Goal: Task Accomplishment & Management: Manage account settings

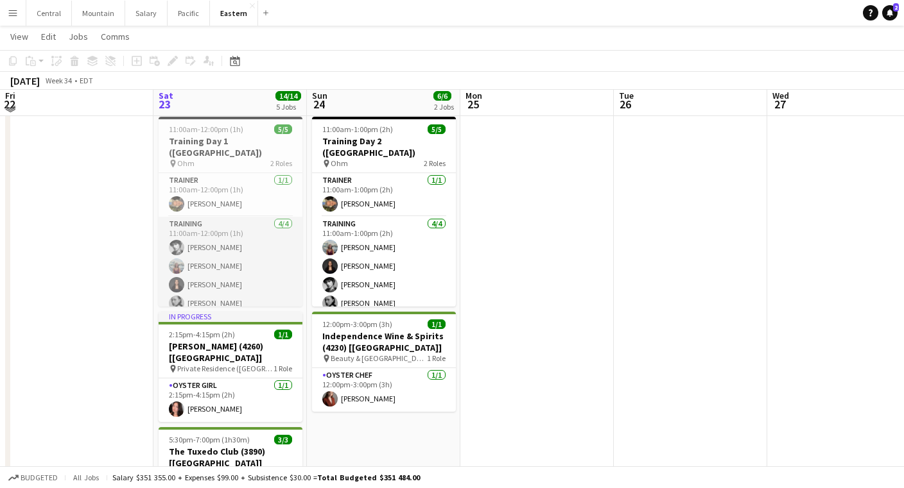
scroll to position [413, 0]
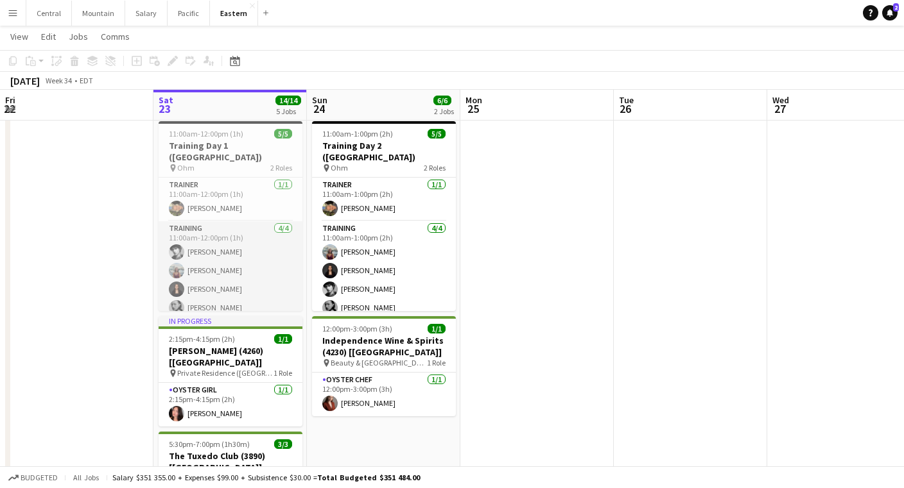
click at [224, 224] on app-card-role "Training [DATE] 11:00am-12:00pm (1h) [PERSON_NAME] [PERSON_NAME] [PERSON_NAME] …" at bounding box center [231, 270] width 144 height 99
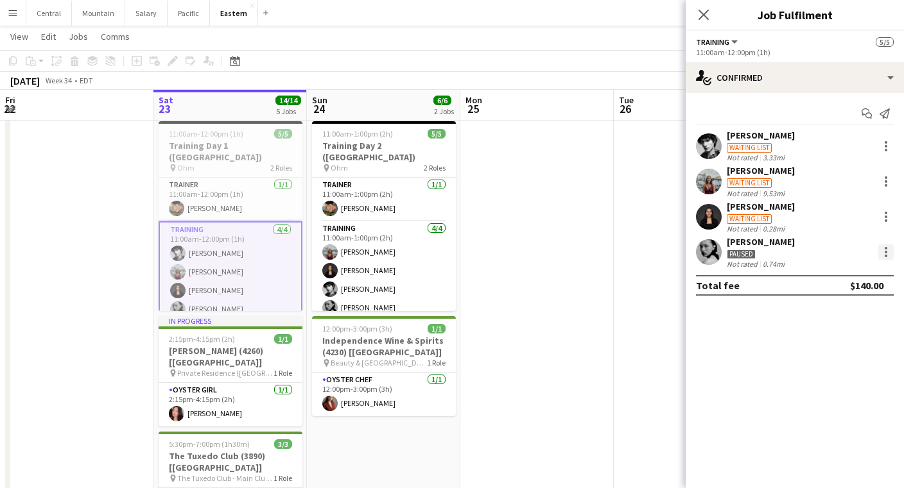
click at [888, 249] on div at bounding box center [885, 252] width 15 height 15
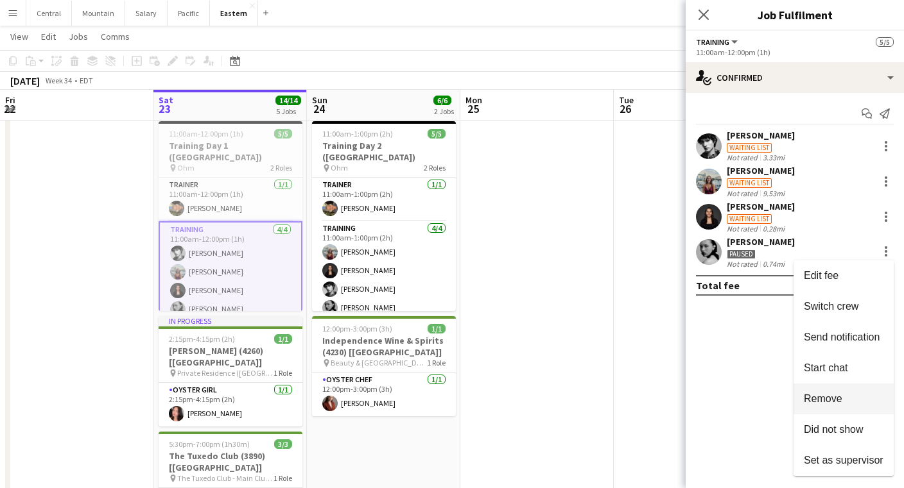
click at [828, 402] on span "Remove" at bounding box center [823, 398] width 39 height 11
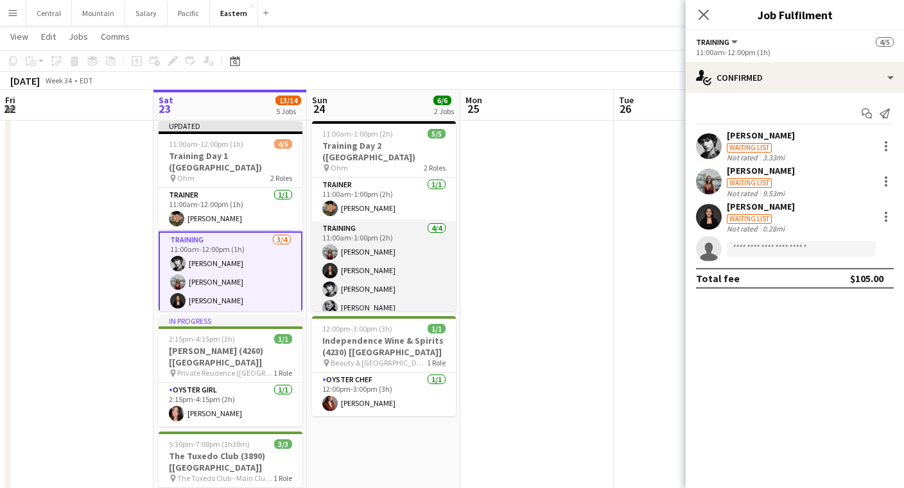
click at [386, 290] on app-card-role "Training [DATE] 11:00am-1:00pm (2h) [PERSON_NAME] [PERSON_NAME] [PERSON_NAME] […" at bounding box center [384, 270] width 144 height 99
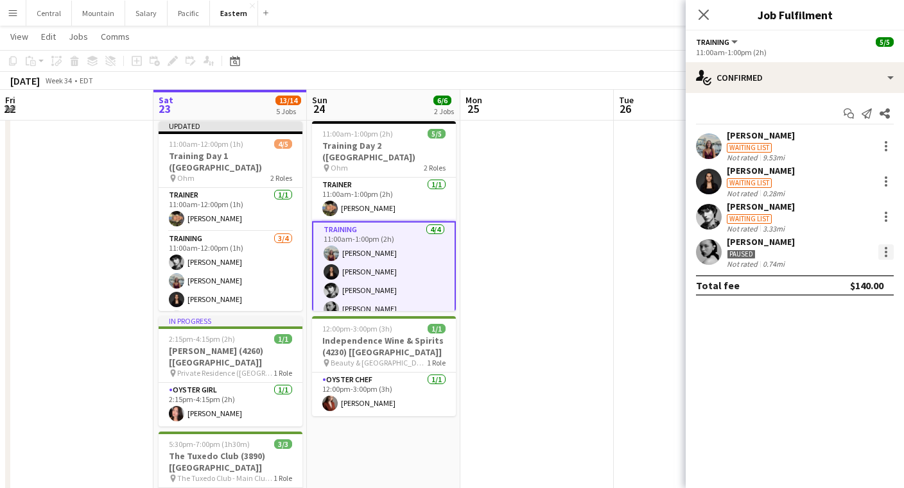
click at [885, 255] on div at bounding box center [885, 256] width 3 height 3
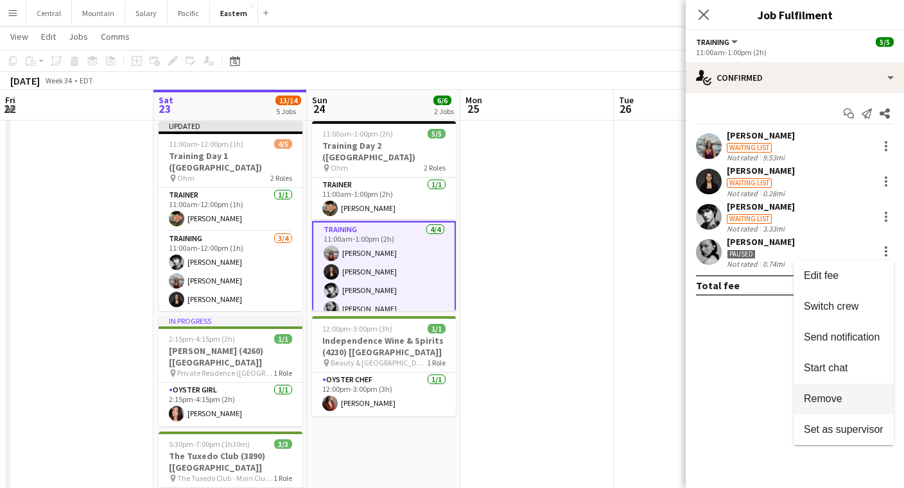
click at [831, 392] on button "Remove" at bounding box center [843, 399] width 100 height 31
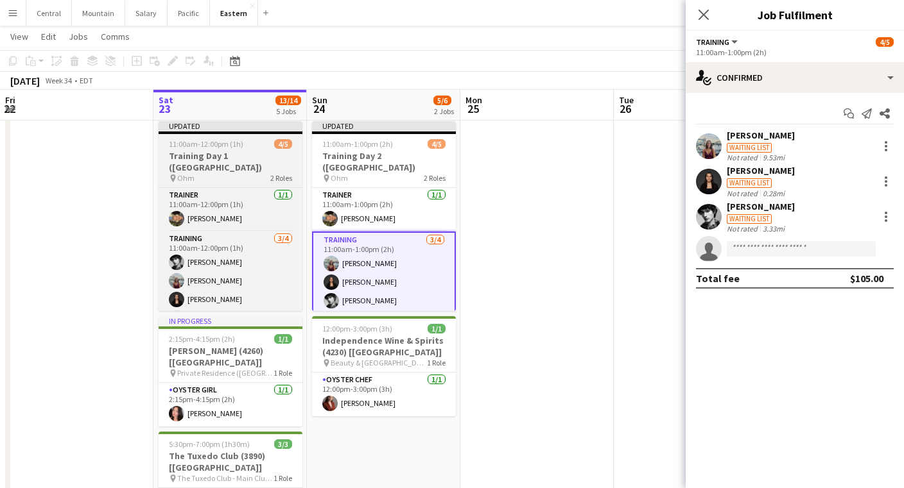
click at [257, 156] on h3 "Training Day 1 ([GEOGRAPHIC_DATA])" at bounding box center [231, 161] width 144 height 23
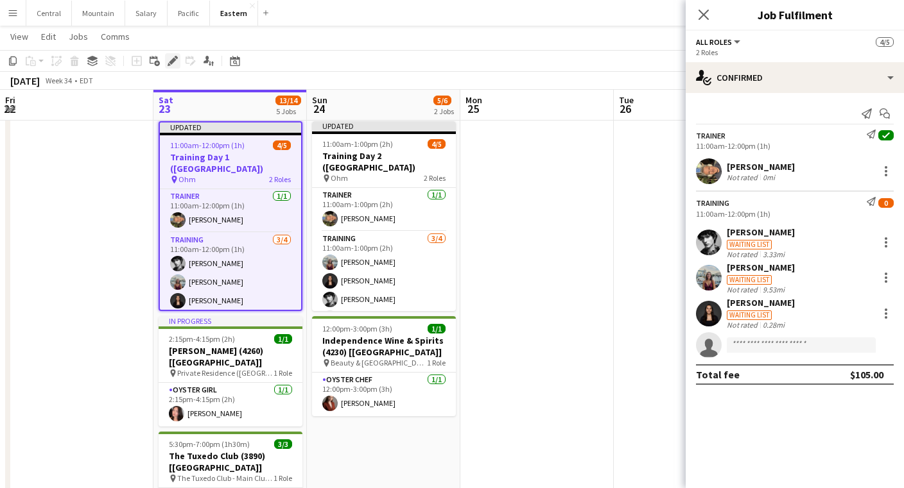
click at [173, 55] on div "Edit" at bounding box center [172, 60] width 15 height 15
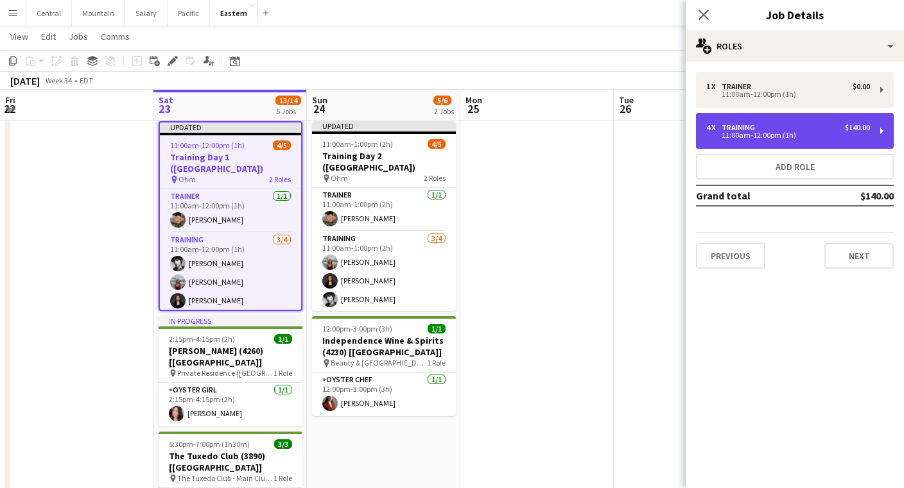
click at [793, 125] on div "4 x Training $140.00" at bounding box center [788, 127] width 164 height 9
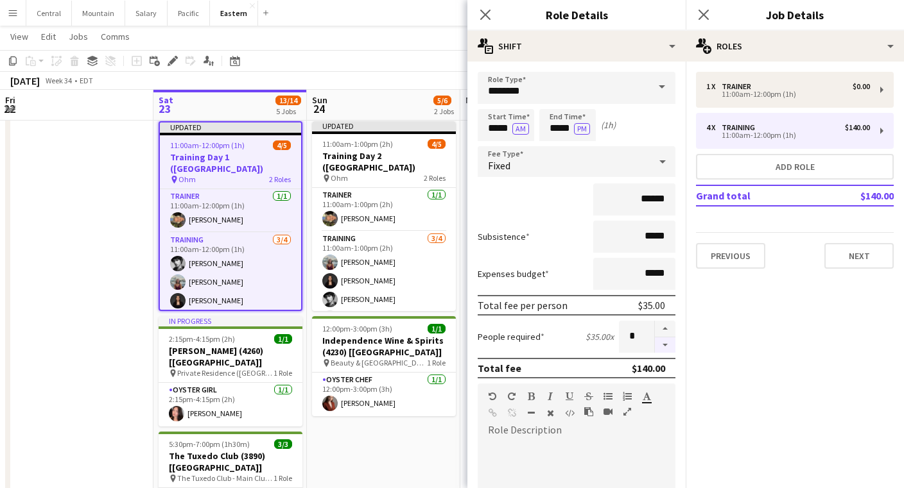
click at [664, 350] on button "button" at bounding box center [665, 346] width 21 height 16
type input "*"
click at [486, 11] on icon "Close pop-in" at bounding box center [485, 14] width 12 height 12
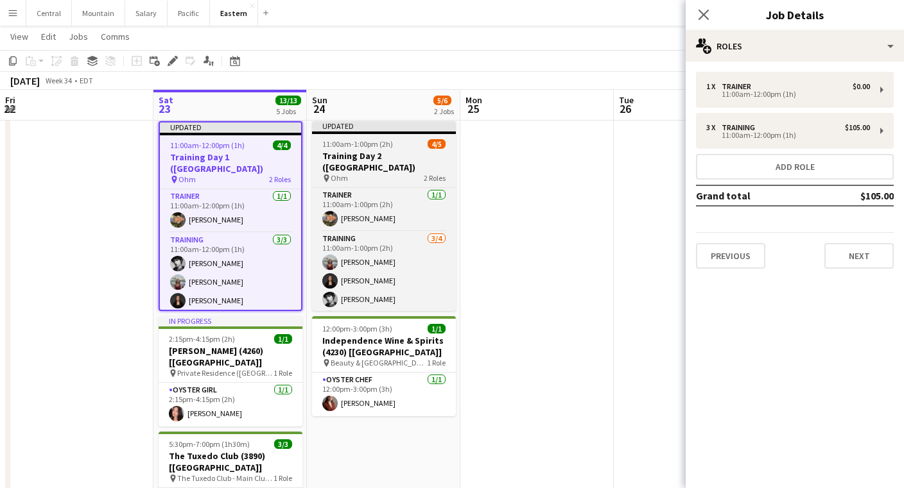
click at [390, 155] on h3 "Training Day 2 ([GEOGRAPHIC_DATA])" at bounding box center [384, 161] width 144 height 23
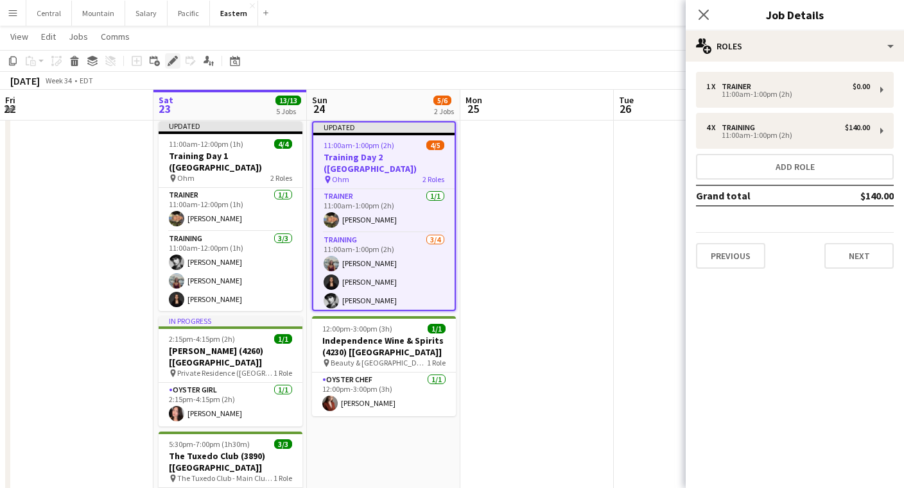
click at [171, 56] on icon "Edit" at bounding box center [173, 61] width 10 height 10
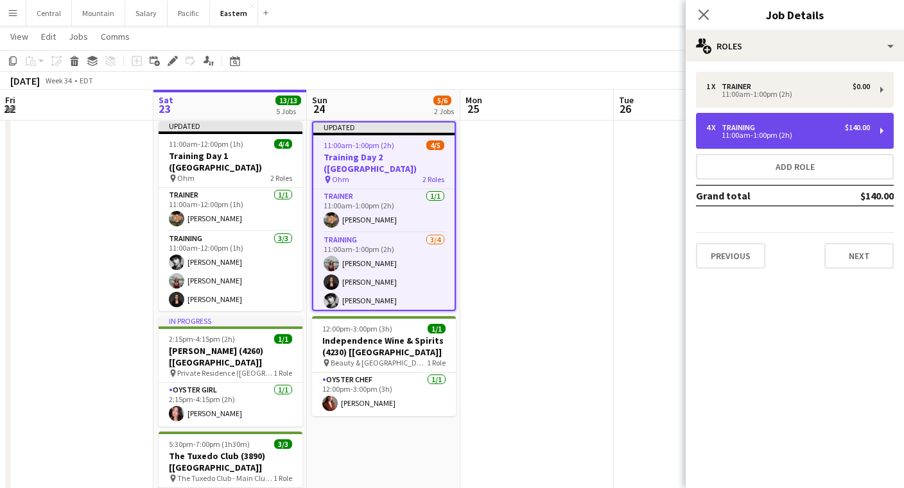
click at [784, 132] on div "11:00am-1:00pm (2h)" at bounding box center [788, 135] width 164 height 6
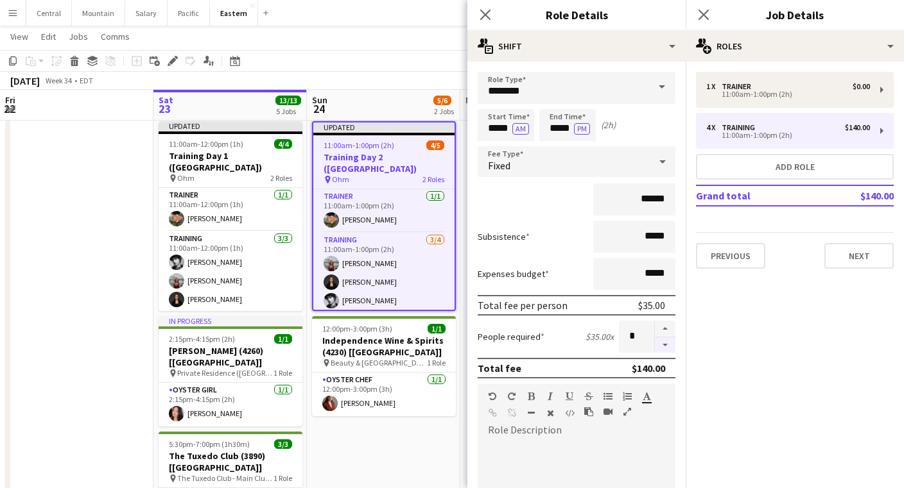
click at [664, 350] on button "button" at bounding box center [665, 346] width 21 height 16
type input "*"
click at [481, 18] on icon at bounding box center [485, 14] width 12 height 12
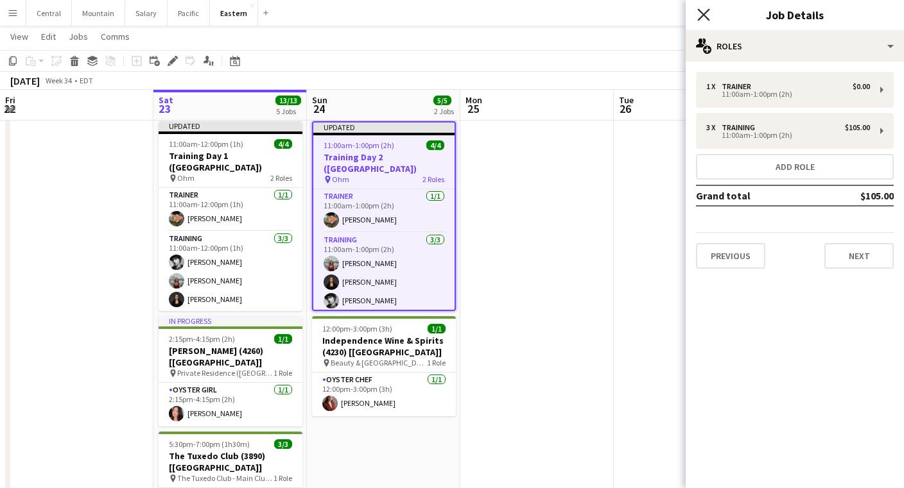
click at [704, 11] on icon "Close pop-in" at bounding box center [703, 14] width 12 height 12
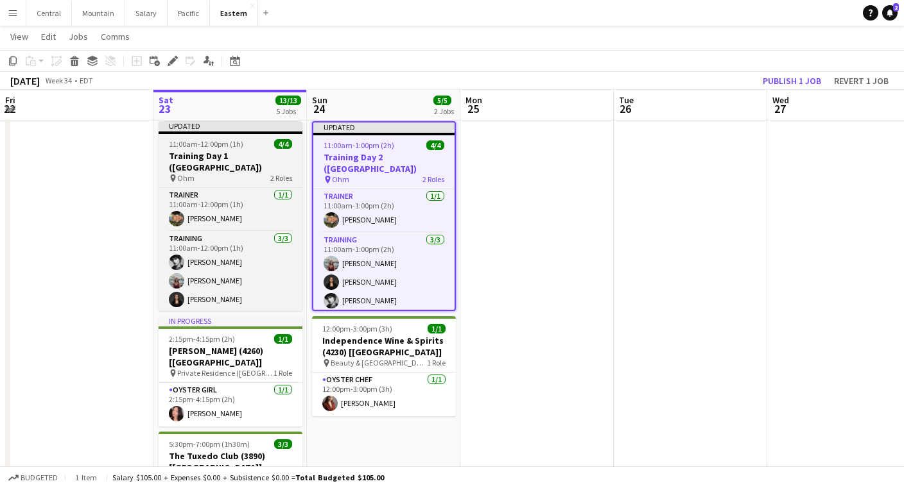
click at [237, 145] on span "11:00am-12:00pm (1h)" at bounding box center [206, 144] width 74 height 10
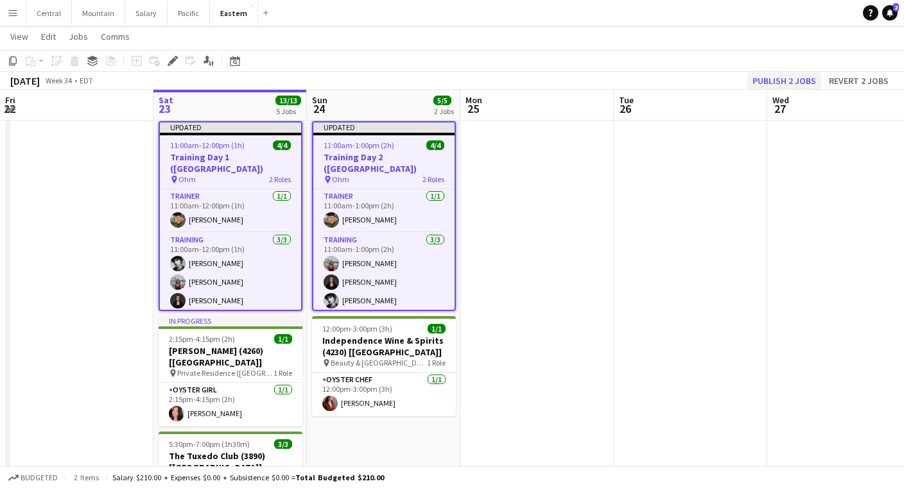
click at [772, 78] on button "Publish 2 jobs" at bounding box center [784, 81] width 74 height 17
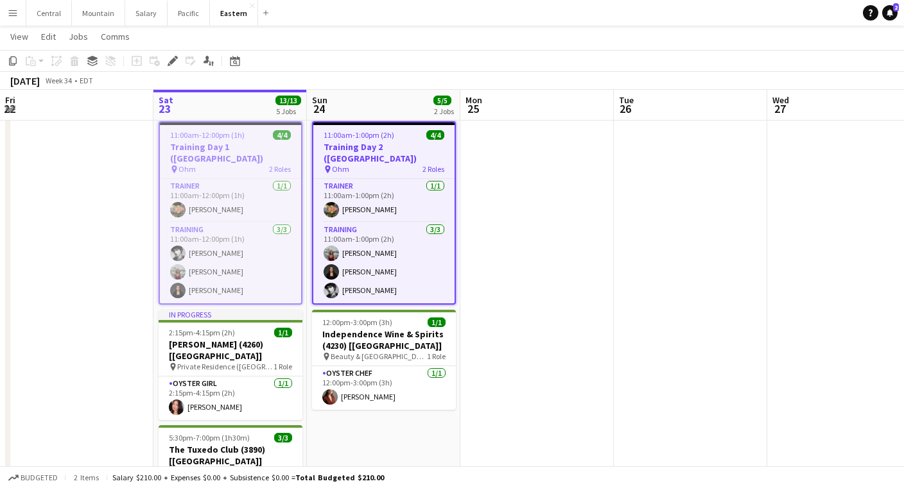
click at [15, 15] on app-icon "Menu" at bounding box center [13, 13] width 10 height 10
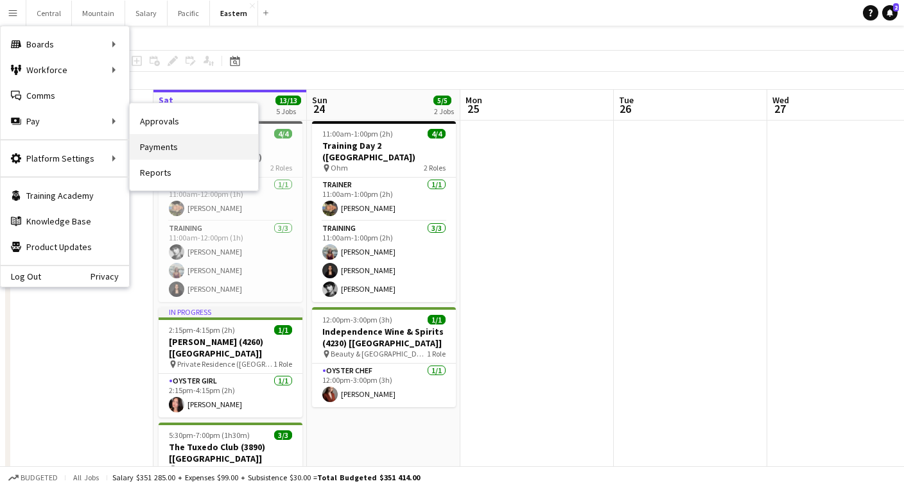
click at [165, 145] on link "Payments" at bounding box center [194, 147] width 128 height 26
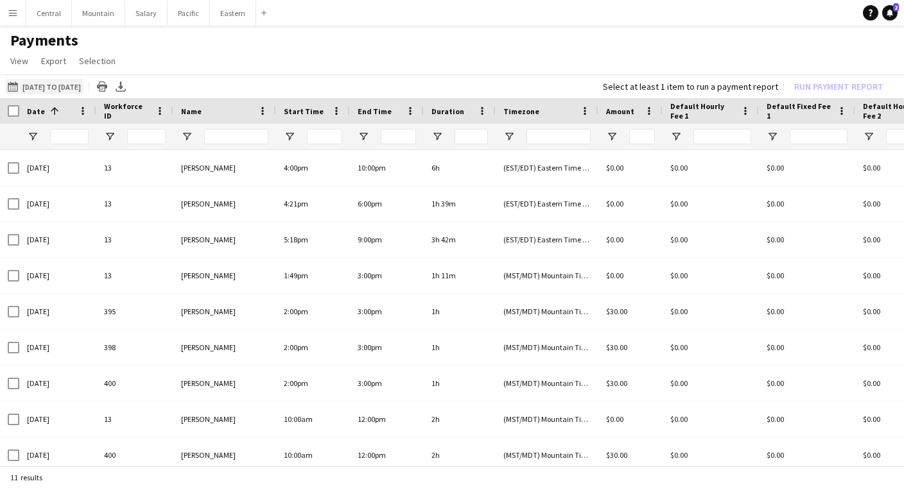
click at [47, 88] on button "[DATE] to [DATE] [DATE] to [DATE]" at bounding box center [44, 86] width 78 height 15
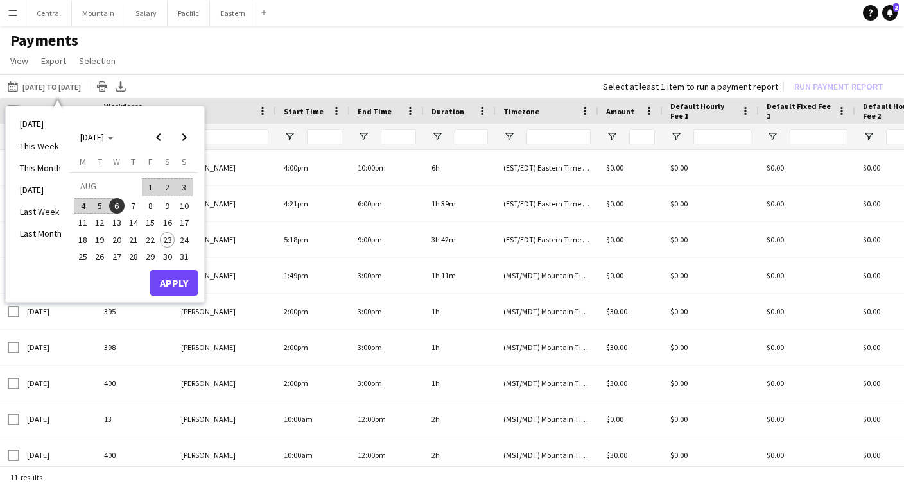
click at [119, 207] on span "6" at bounding box center [116, 205] width 15 height 15
click at [115, 237] on span "20" at bounding box center [116, 239] width 15 height 15
click at [162, 273] on button "Apply" at bounding box center [173, 283] width 47 height 26
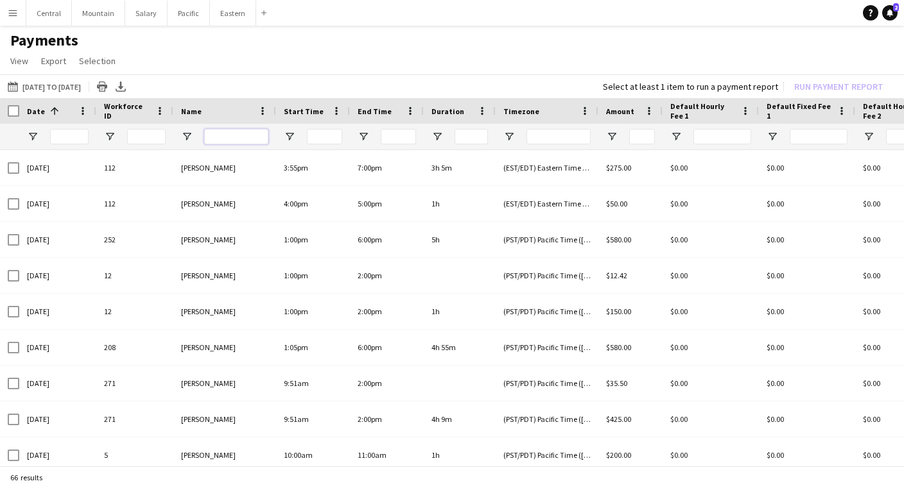
click at [225, 139] on input "Name Filter Input" at bounding box center [236, 136] width 64 height 15
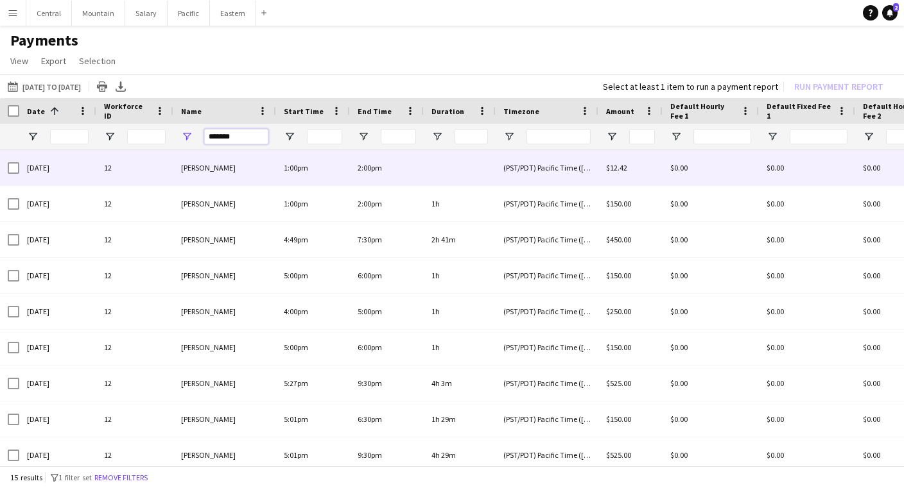
type input "*******"
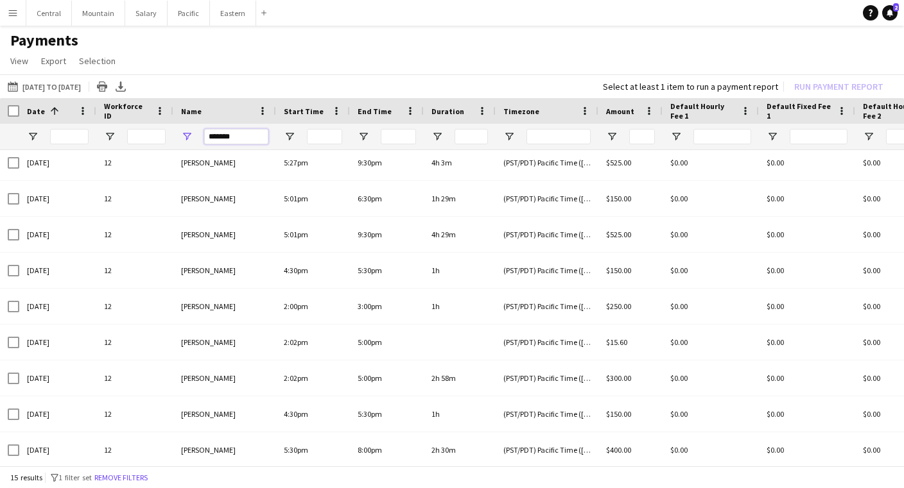
drag, startPoint x: 244, startPoint y: 132, endPoint x: 165, endPoint y: 132, distance: 79.0
click at [182, 14] on button "Pacific Close" at bounding box center [189, 13] width 42 height 25
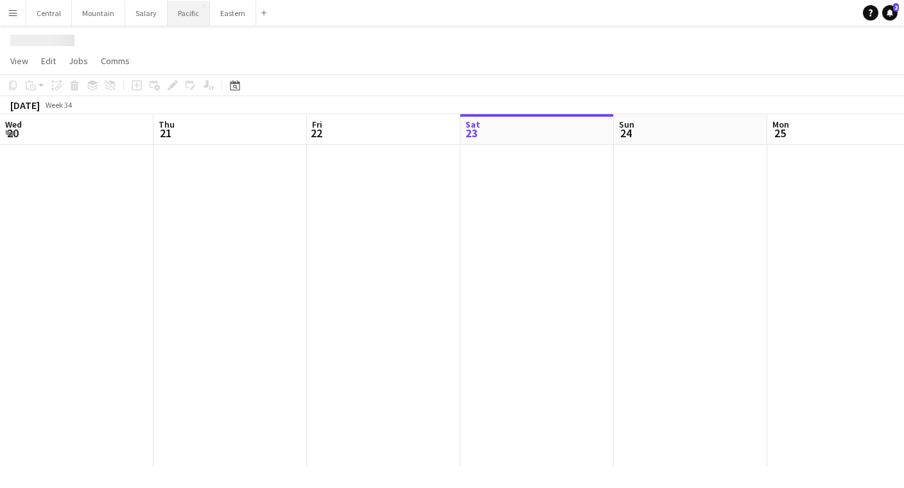
scroll to position [0, 307]
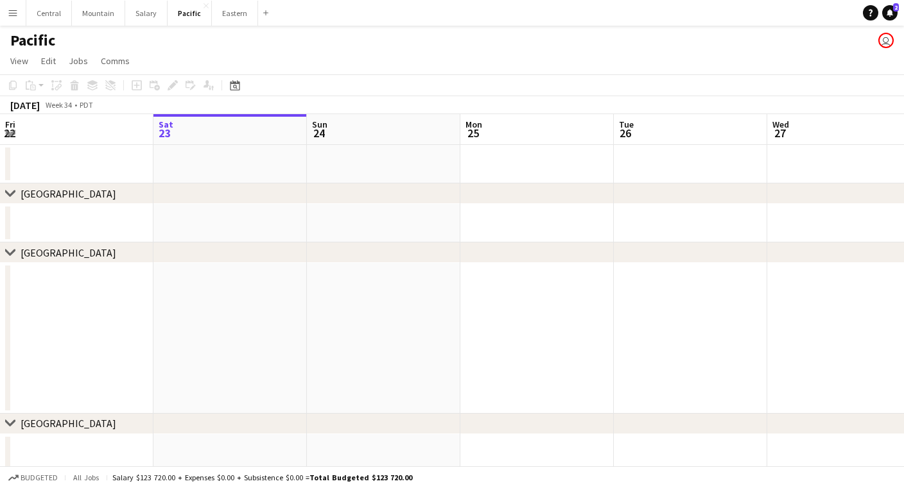
drag, startPoint x: 238, startPoint y: 85, endPoint x: 250, endPoint y: 103, distance: 22.3
click at [238, 85] on icon "Date picker" at bounding box center [235, 85] width 10 height 10
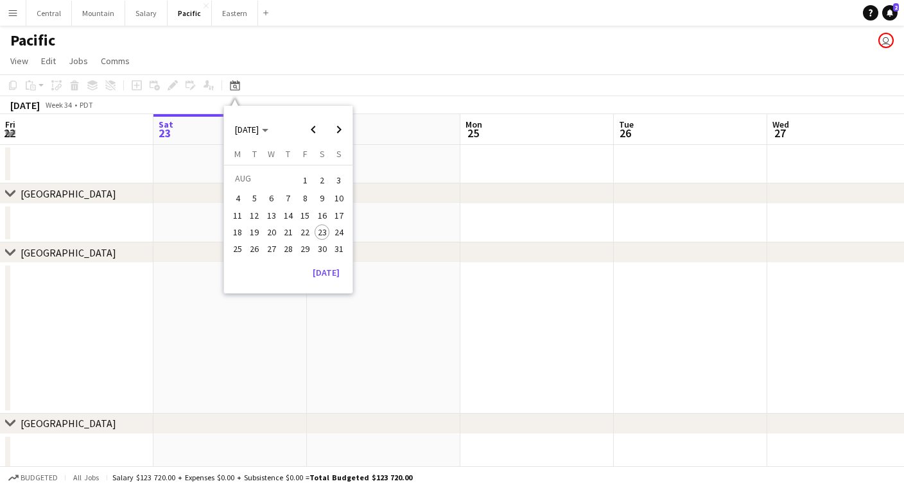
click at [254, 231] on span "19" at bounding box center [254, 232] width 15 height 15
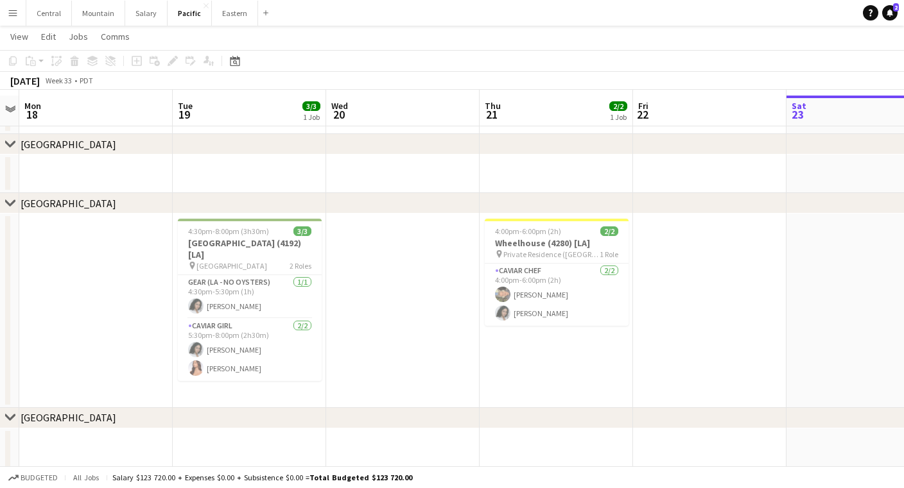
scroll to position [57, 0]
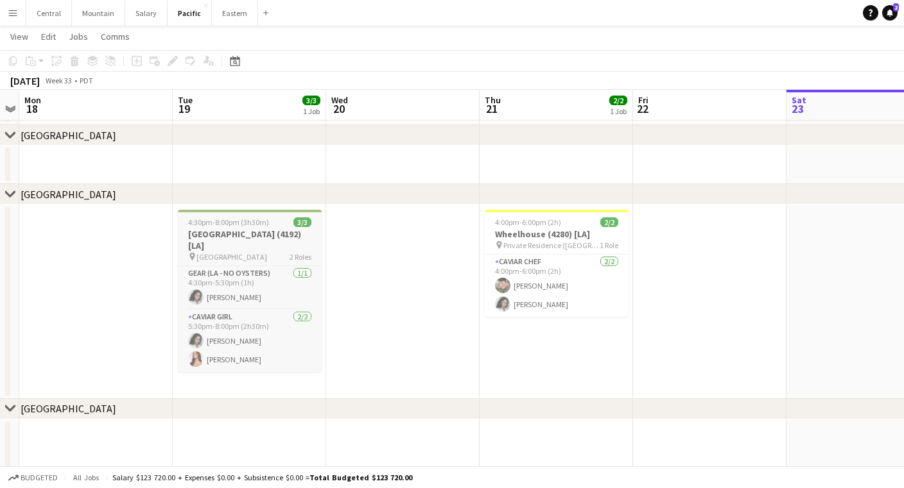
click at [253, 224] on span "4:30pm-8:00pm (3h30m)" at bounding box center [228, 223] width 81 height 10
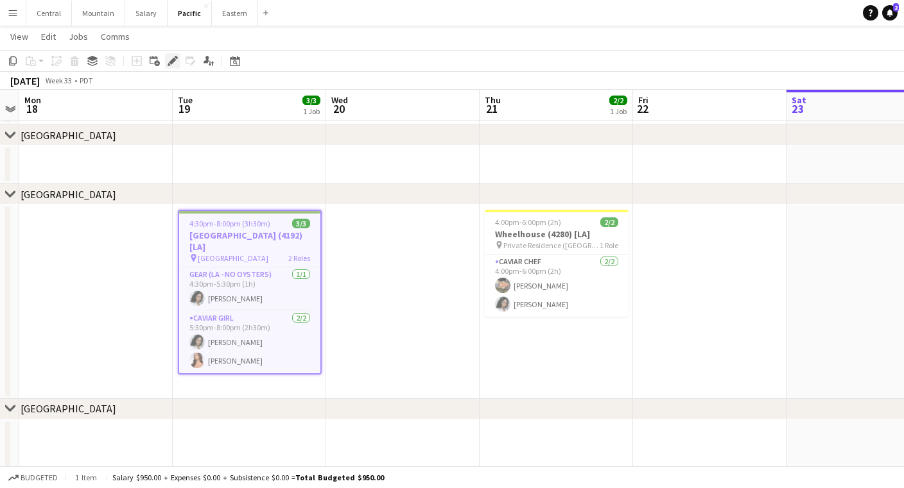
click at [170, 63] on icon at bounding box center [172, 61] width 7 height 7
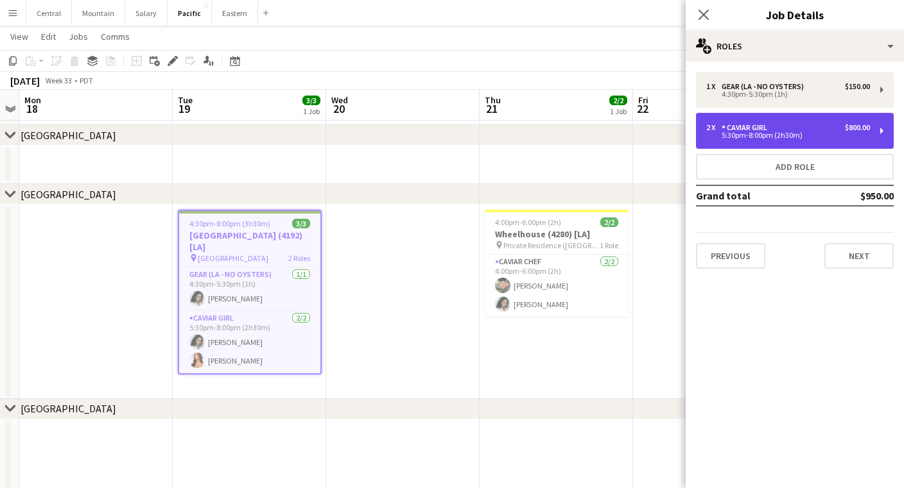
click at [734, 140] on div "2 x Caviar Girl $800.00 5:30pm-8:00pm (2h30m)" at bounding box center [795, 131] width 198 height 36
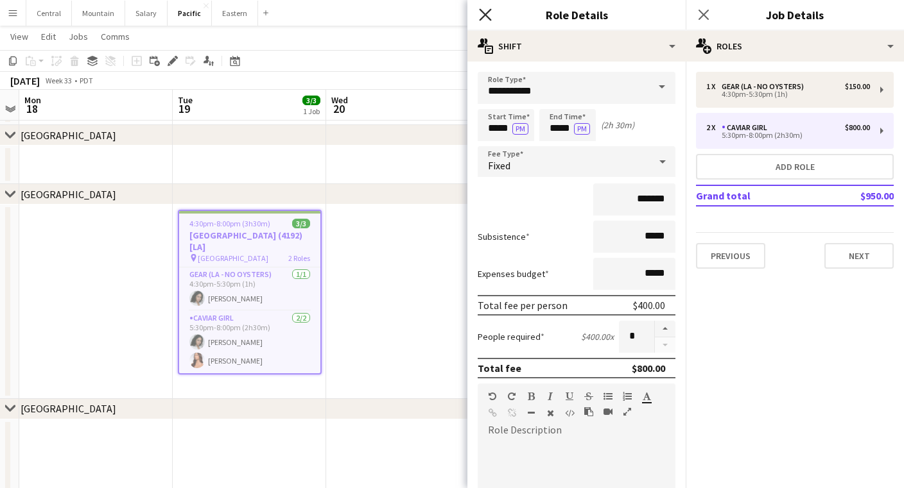
click at [490, 19] on icon "Close pop-in" at bounding box center [485, 14] width 12 height 12
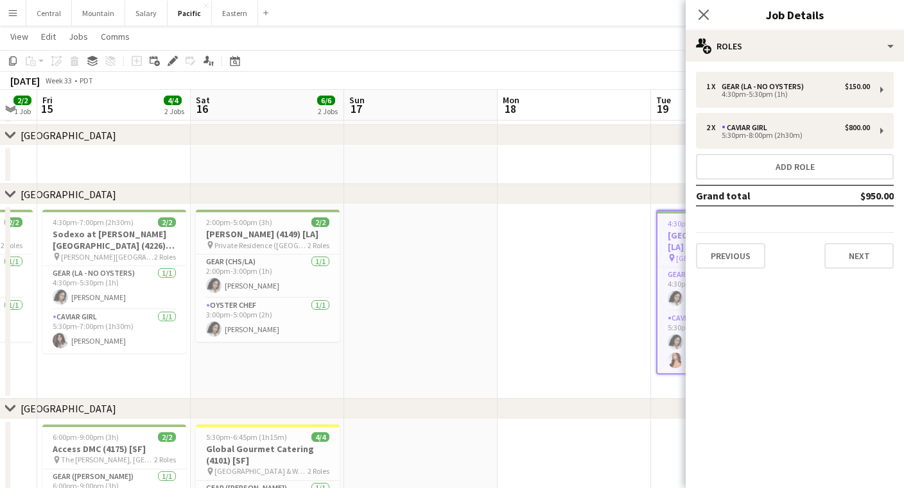
scroll to position [0, 264]
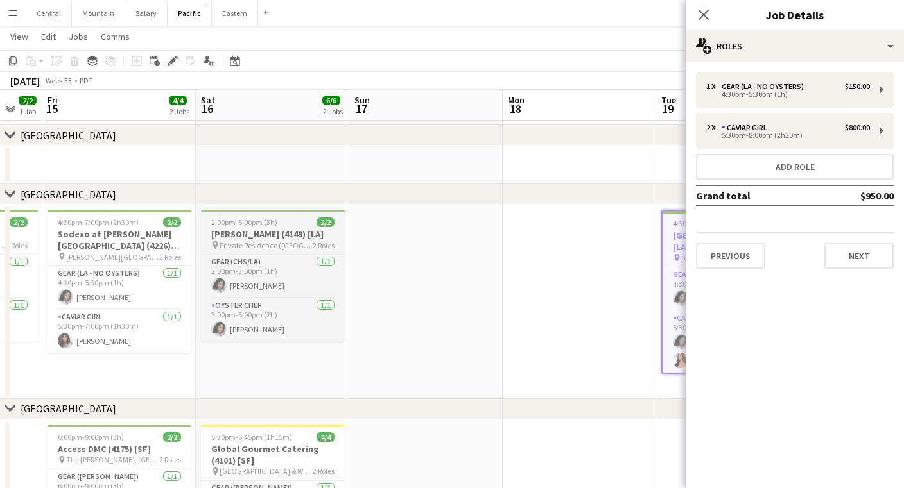
click at [226, 236] on h3 "[PERSON_NAME] (4149) [LA]" at bounding box center [273, 235] width 144 height 12
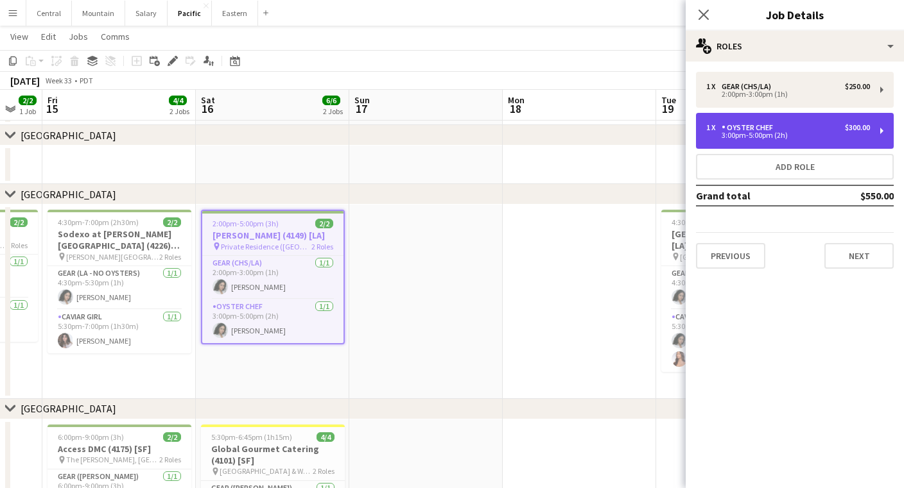
click at [752, 139] on div "3:00pm-5:00pm (2h)" at bounding box center [788, 135] width 164 height 6
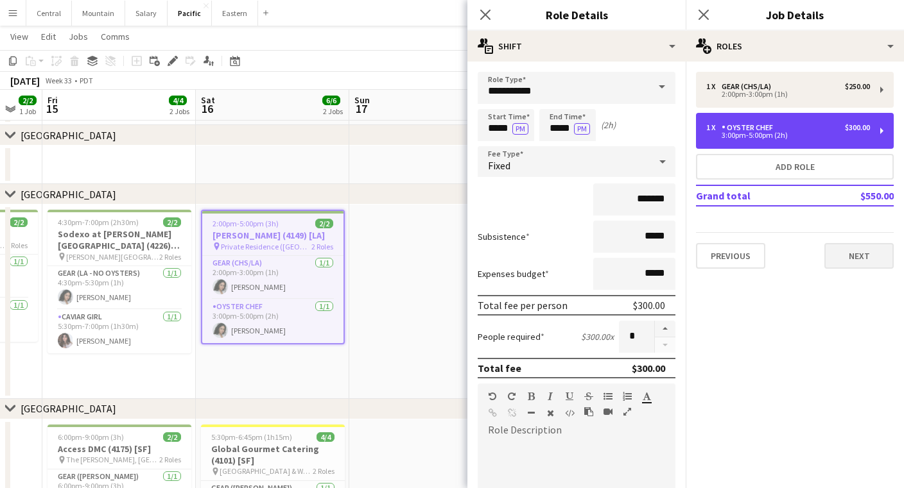
scroll to position [0, 0]
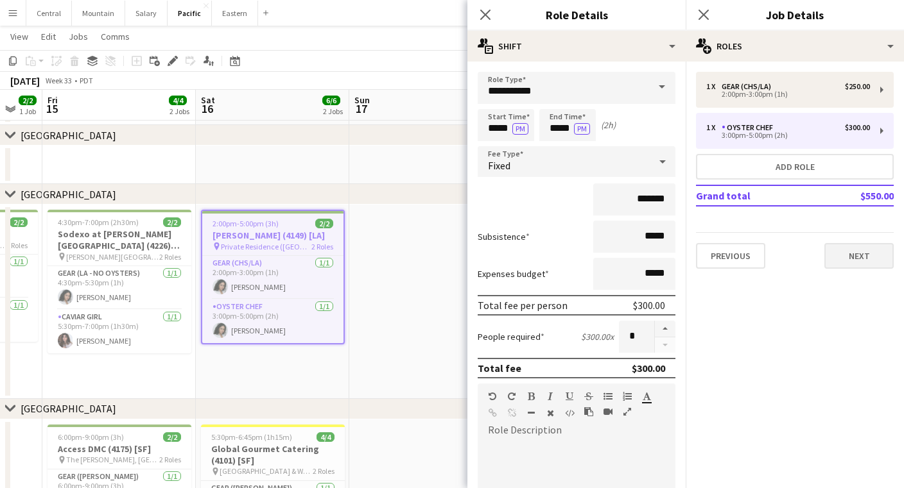
click at [845, 256] on button "Next" at bounding box center [858, 256] width 69 height 26
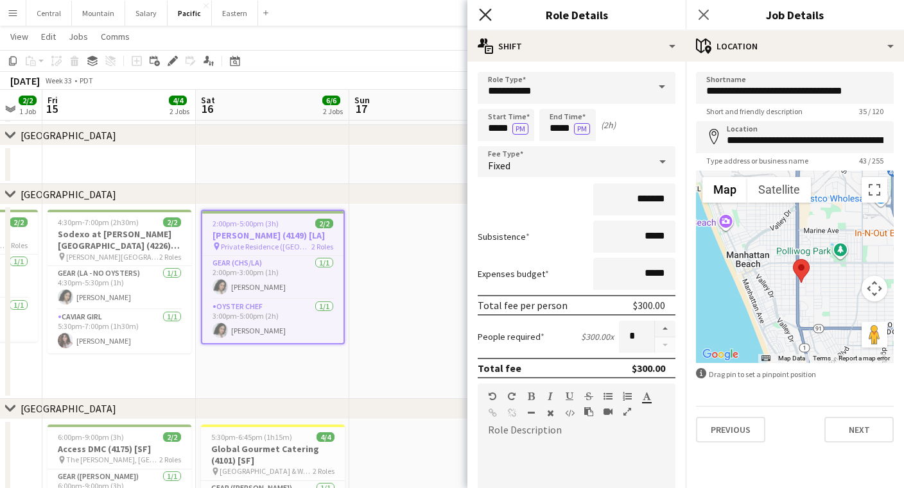
click at [489, 10] on icon "Close pop-in" at bounding box center [485, 14] width 12 height 12
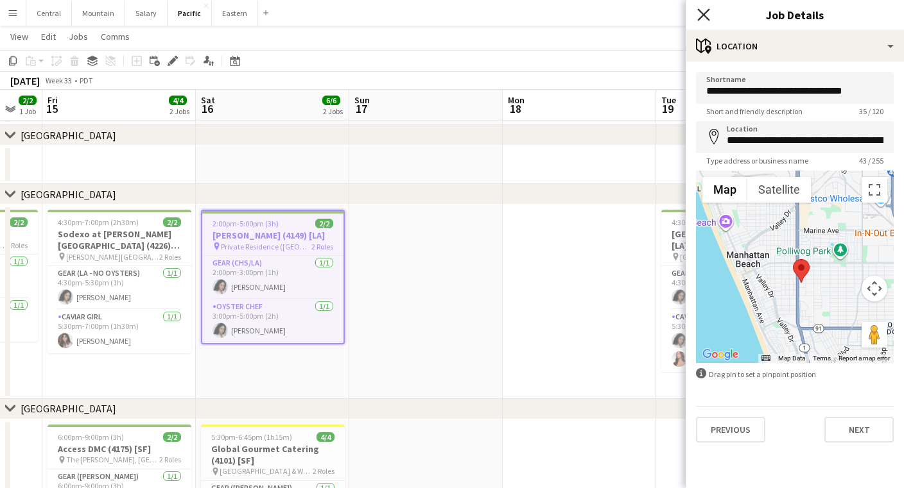
click at [701, 15] on icon "Close pop-in" at bounding box center [703, 14] width 12 height 12
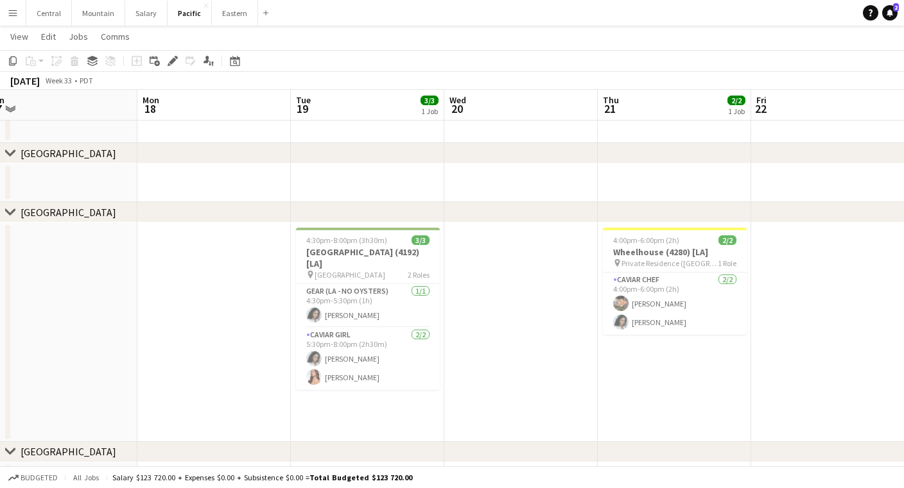
scroll to position [0, 523]
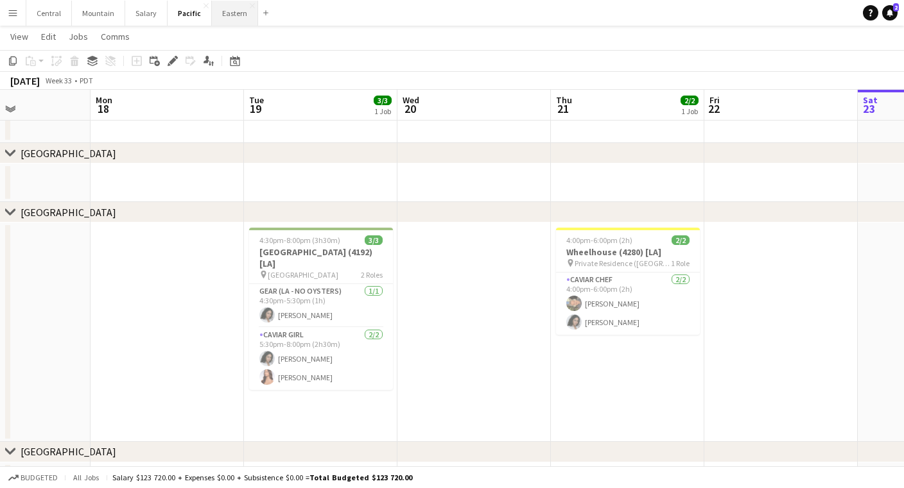
click at [234, 19] on button "Eastern Close" at bounding box center [235, 13] width 46 height 25
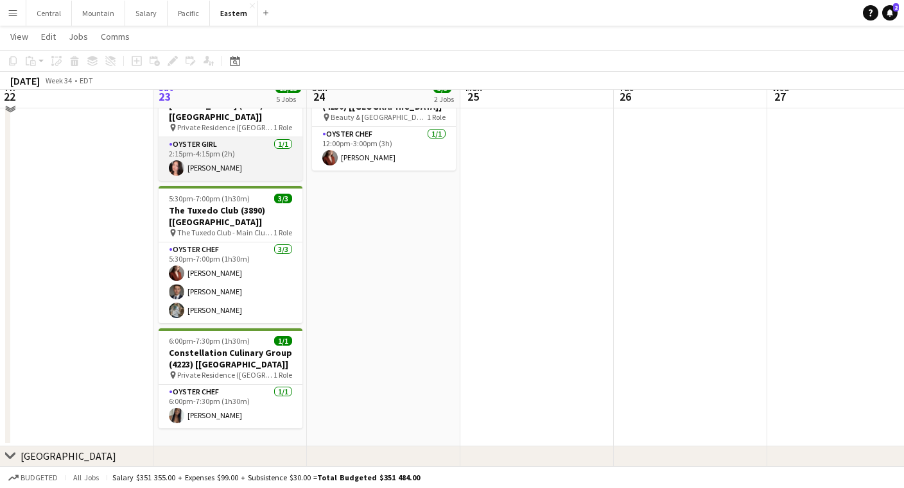
scroll to position [653, 0]
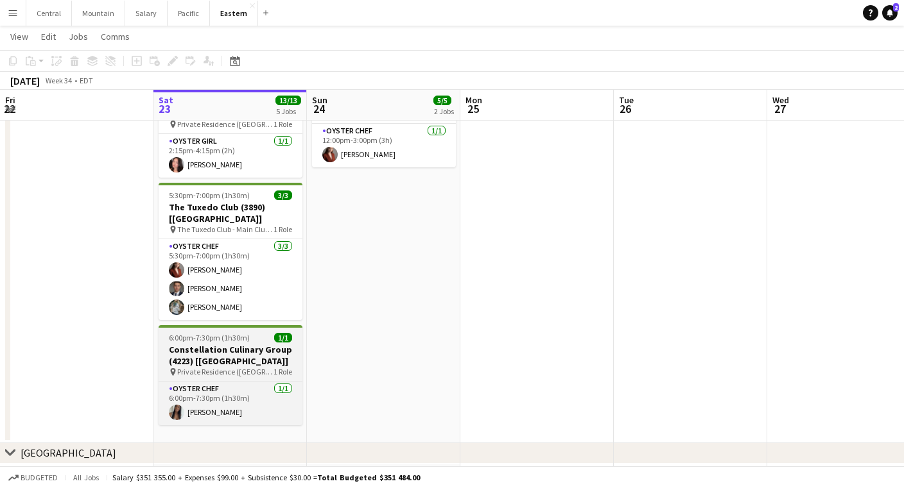
click at [196, 344] on h3 "Constellation Culinary Group (4223) [[GEOGRAPHIC_DATA]]" at bounding box center [231, 355] width 144 height 23
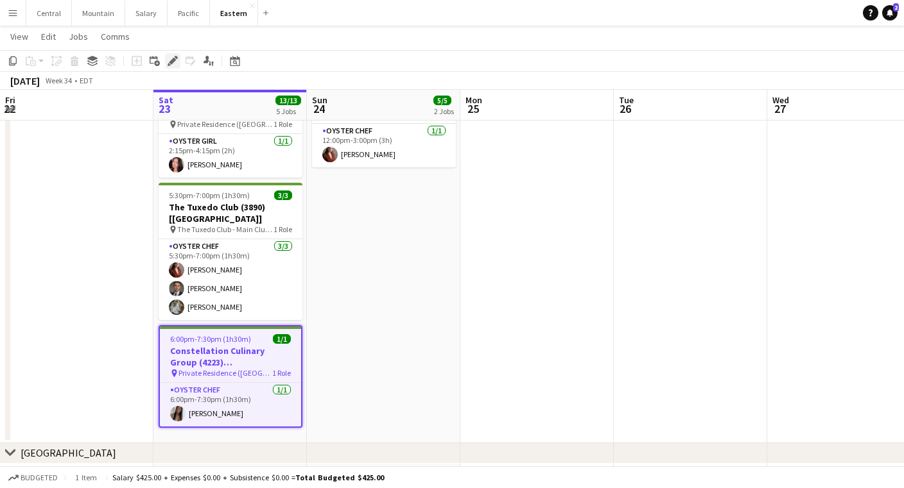
click at [172, 57] on icon "Edit" at bounding box center [173, 61] width 10 height 10
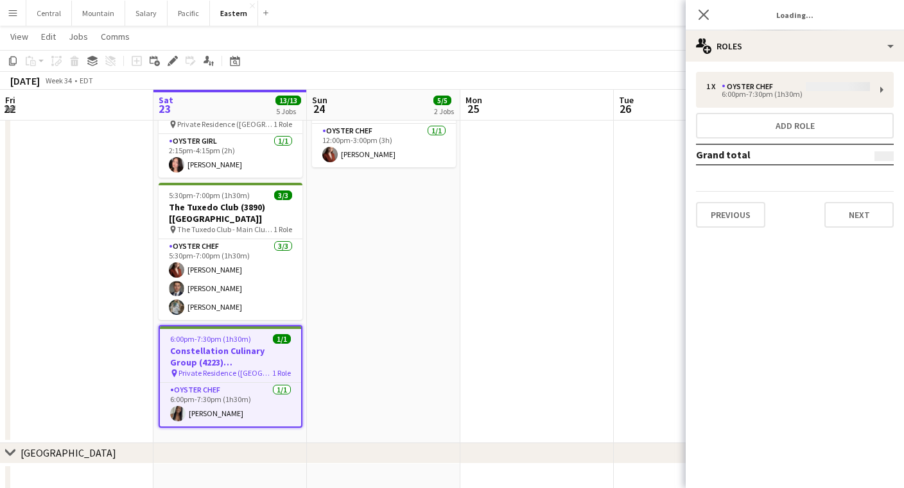
type input "**********"
click at [892, 208] on button "Next" at bounding box center [858, 215] width 69 height 26
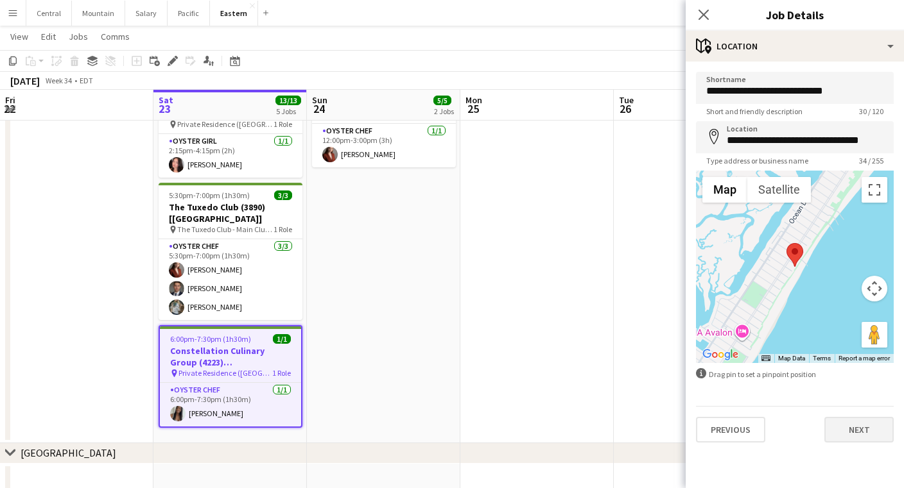
click at [841, 424] on button "Next" at bounding box center [858, 430] width 69 height 26
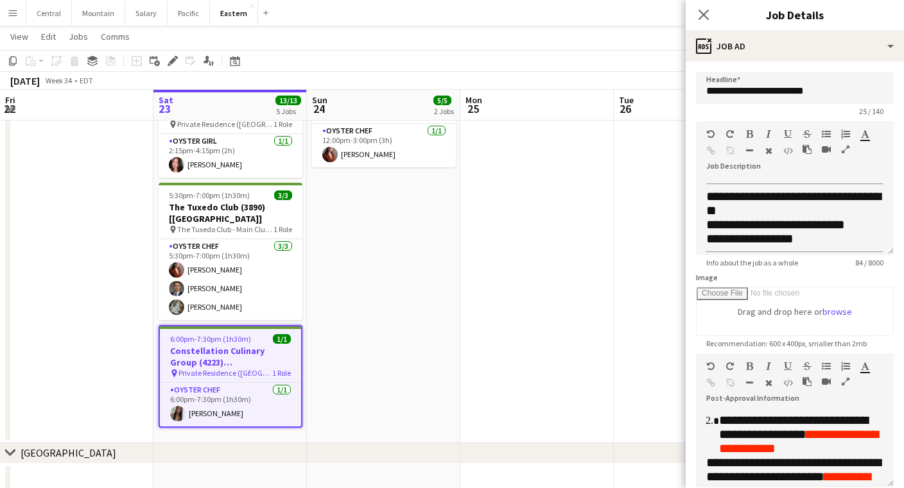
scroll to position [264, 0]
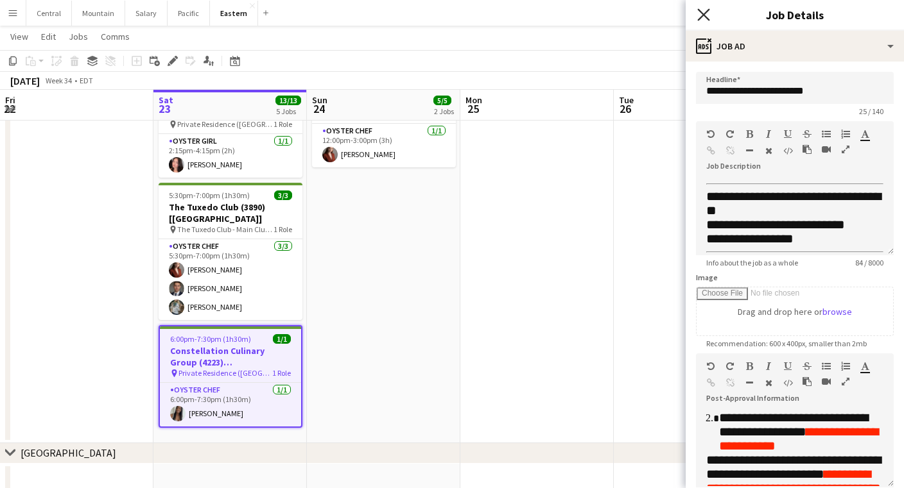
click at [701, 17] on icon at bounding box center [703, 14] width 12 height 12
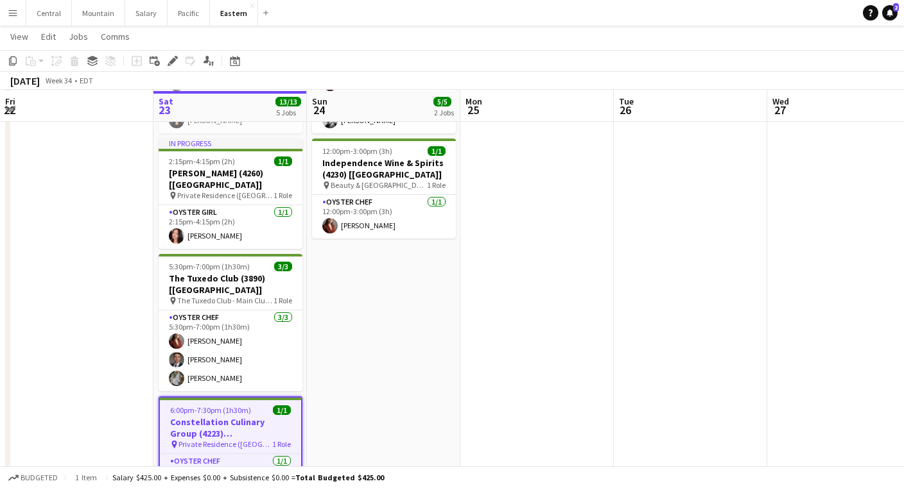
scroll to position [585, 0]
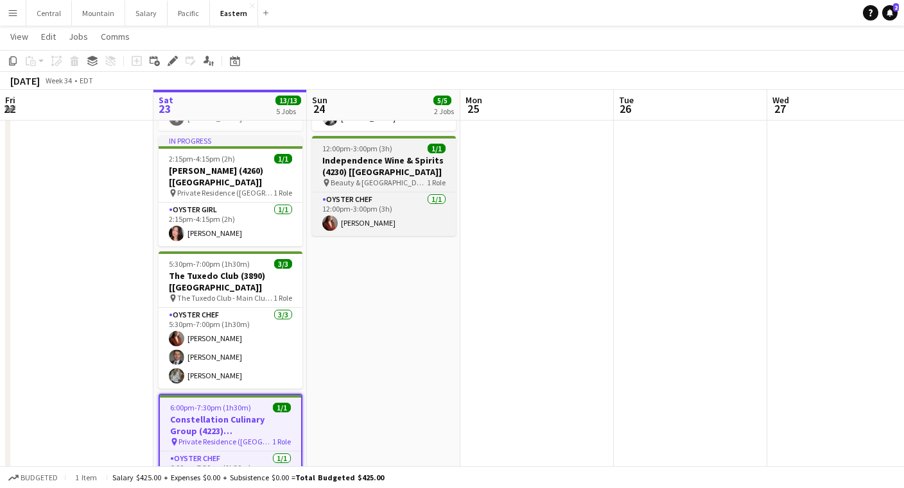
click at [347, 136] on app-job-card "12:00pm-3:00pm (3h) 1/1 Independence Wine & Spirits (4230) [[GEOGRAPHIC_DATA]] …" at bounding box center [384, 186] width 144 height 100
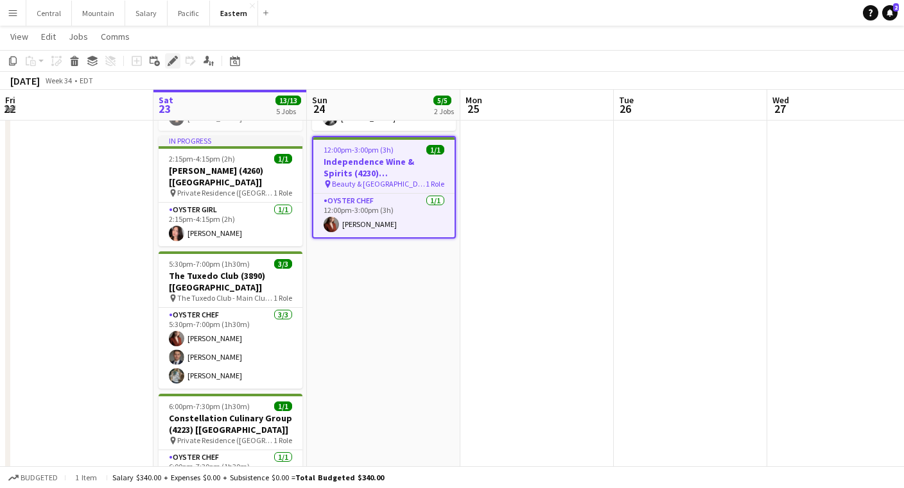
click at [178, 56] on div "Edit" at bounding box center [172, 60] width 15 height 15
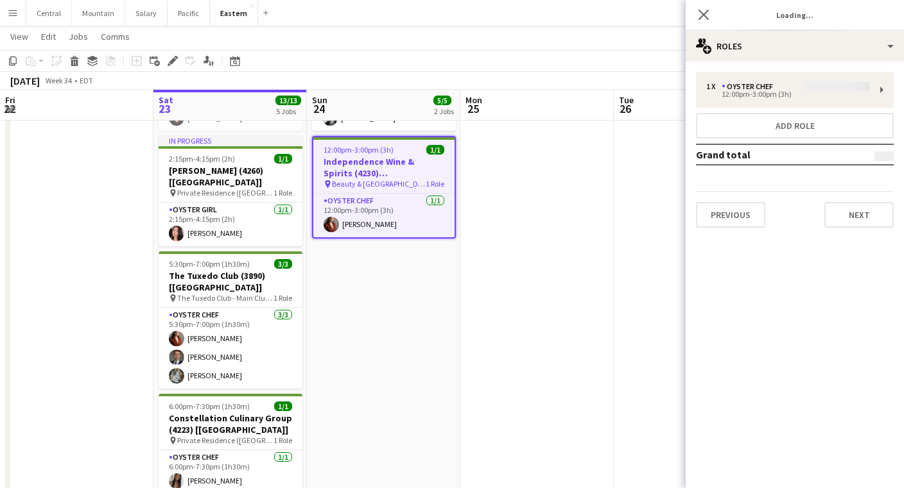
type input "**********"
click at [842, 207] on button "Next" at bounding box center [858, 215] width 69 height 26
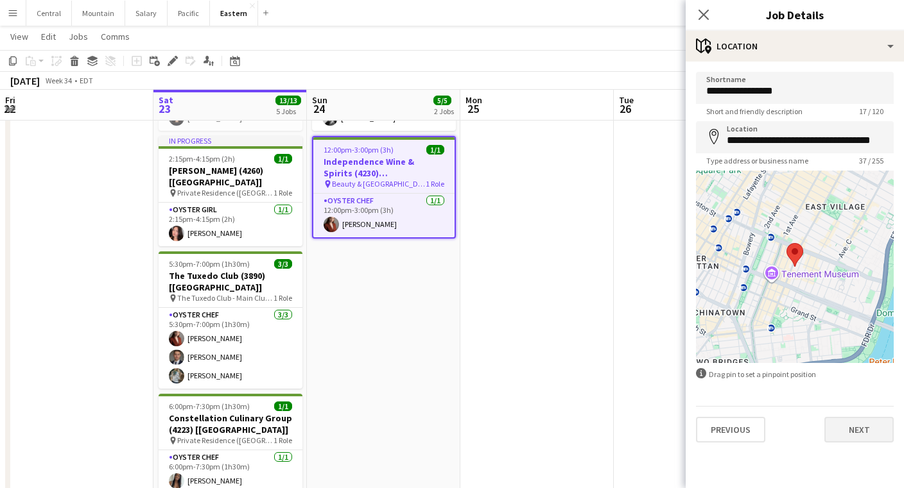
click at [838, 424] on button "Next" at bounding box center [858, 430] width 69 height 26
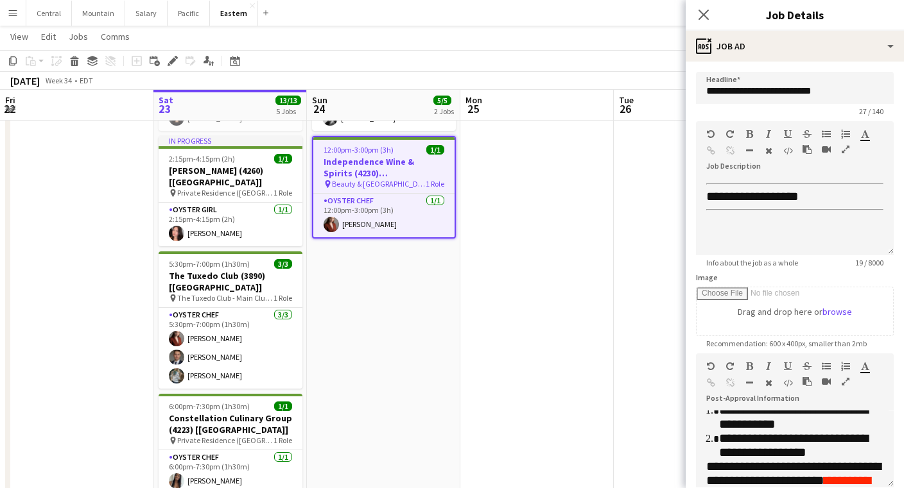
scroll to position [77, 0]
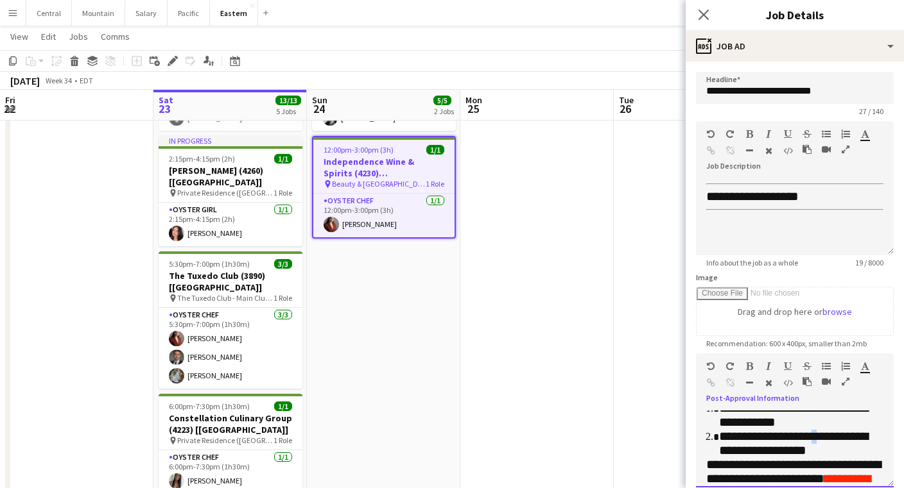
drag, startPoint x: 816, startPoint y: 435, endPoint x: 809, endPoint y: 435, distance: 7.1
click at [809, 435] on span "**********" at bounding box center [793, 443] width 149 height 27
click at [699, 15] on icon "Close pop-in" at bounding box center [703, 14] width 12 height 12
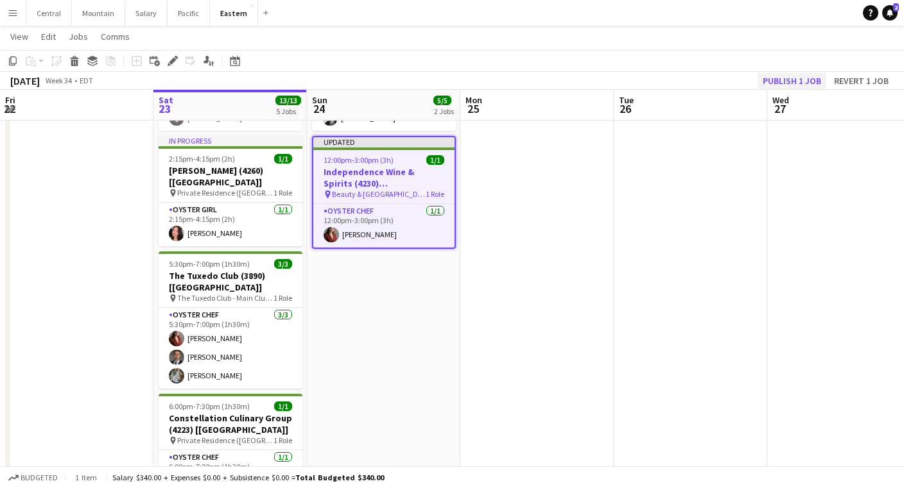
click at [790, 73] on button "Publish 1 job" at bounding box center [791, 81] width 69 height 17
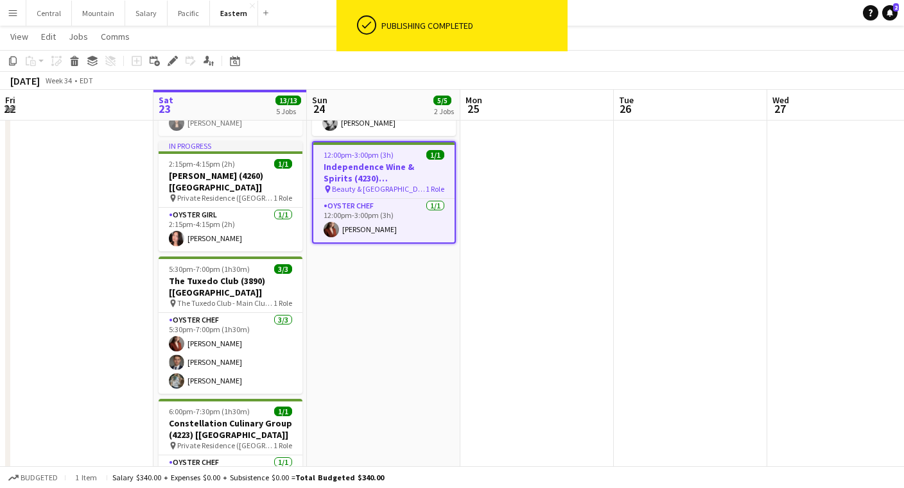
scroll to position [580, 0]
